Goal: Task Accomplishment & Management: Manage account settings

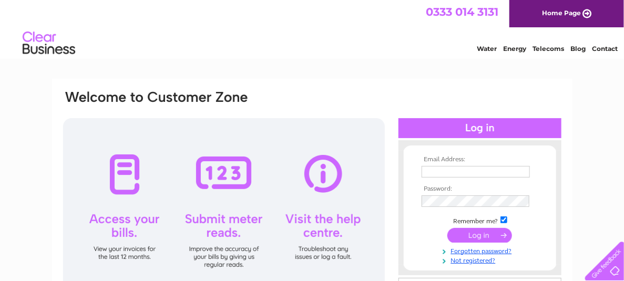
type input "accounts@kleerkut.co.uk"
click at [481, 237] on input "submit" at bounding box center [480, 235] width 65 height 15
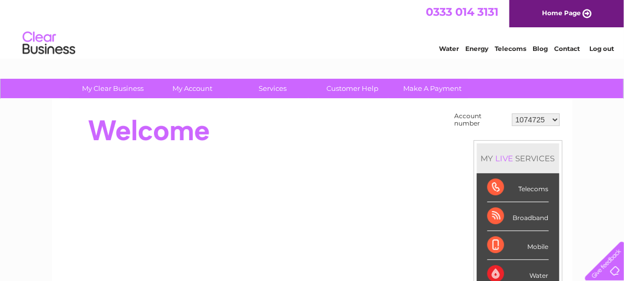
click at [531, 118] on select "1074725 30291796" at bounding box center [536, 120] width 48 height 13
select select "30291796"
click at [513, 114] on select "1074725 30291796" at bounding box center [536, 120] width 48 height 13
click at [197, 90] on link "My Account" at bounding box center [192, 88] width 87 height 19
click at [198, 86] on link "My Account" at bounding box center [192, 88] width 87 height 19
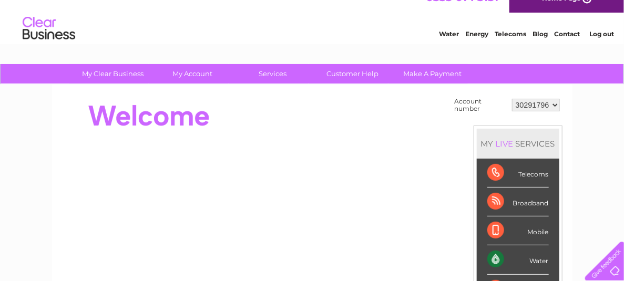
scroll to position [53, 0]
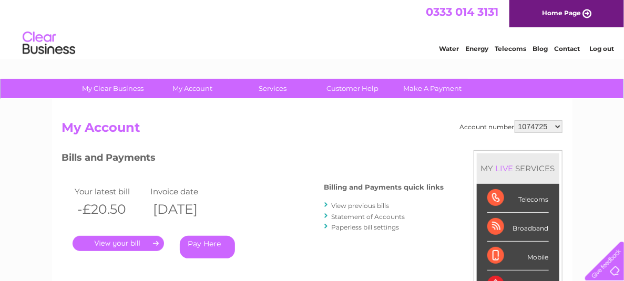
click at [131, 242] on link "." at bounding box center [119, 243] width 92 height 15
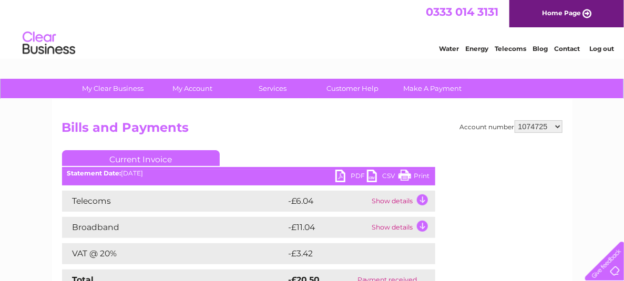
click at [545, 123] on select "1074725 30291796" at bounding box center [539, 126] width 48 height 13
select select "30291796"
click at [515, 120] on select "1074725 30291796" at bounding box center [539, 126] width 48 height 13
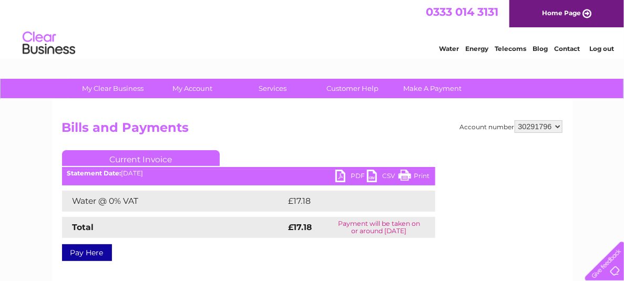
click at [340, 175] on link "PDF" at bounding box center [352, 177] width 32 height 15
